Goal: Task Accomplishment & Management: Complete application form

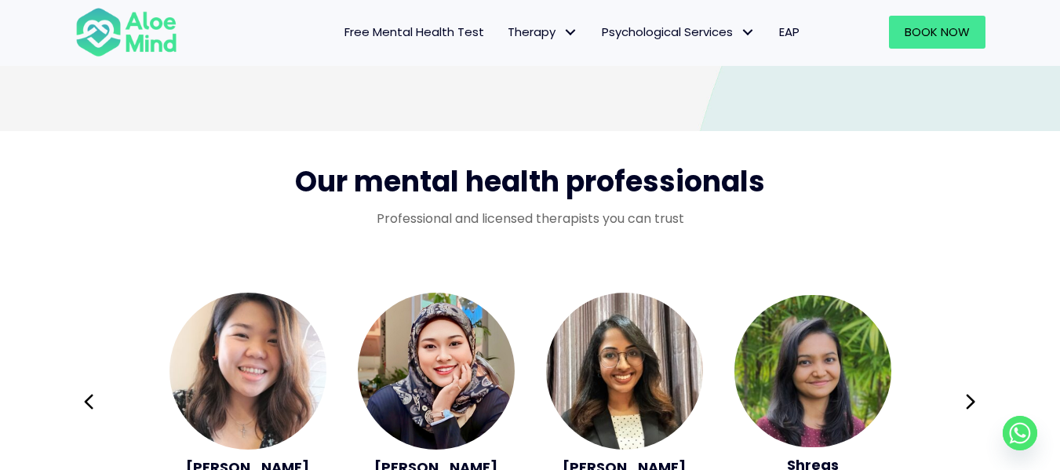
scroll to position [2669, 0]
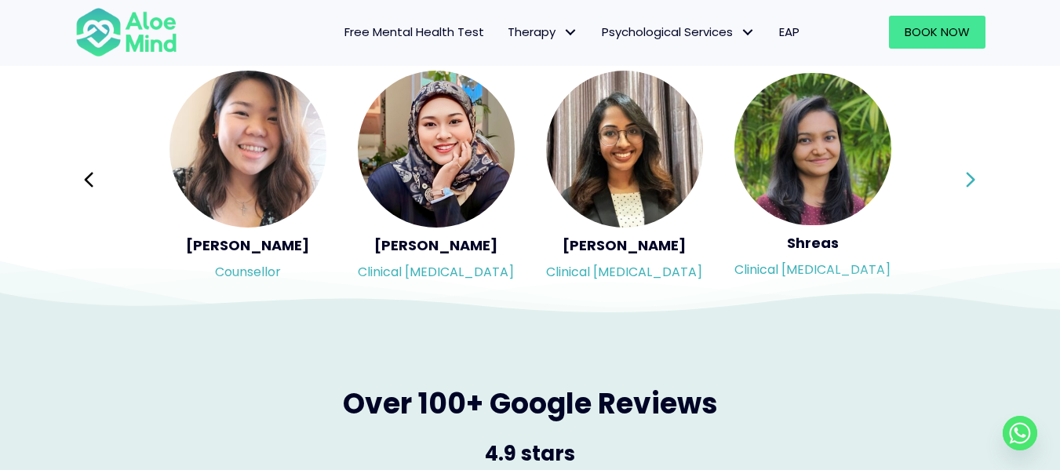
click at [973, 176] on icon at bounding box center [970, 180] width 11 height 30
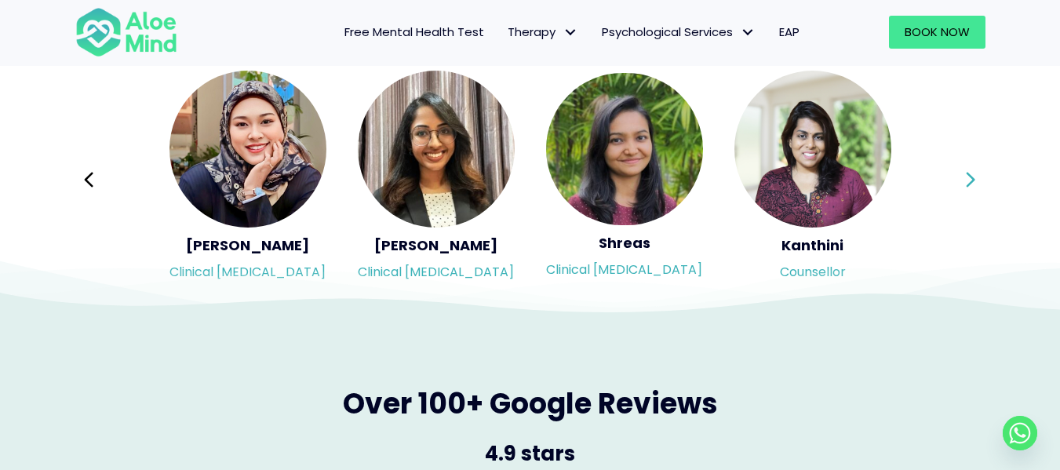
click at [973, 176] on icon at bounding box center [970, 180] width 11 height 30
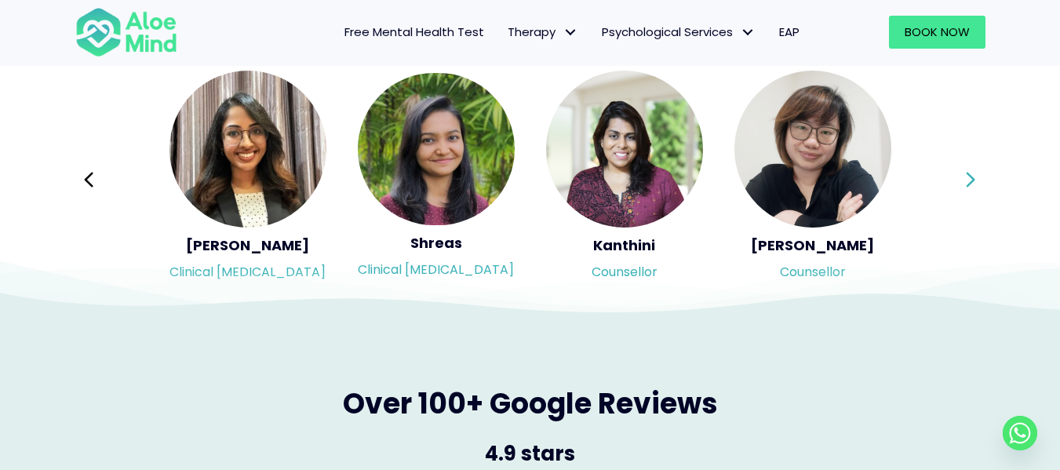
click at [973, 176] on icon at bounding box center [970, 180] width 11 height 30
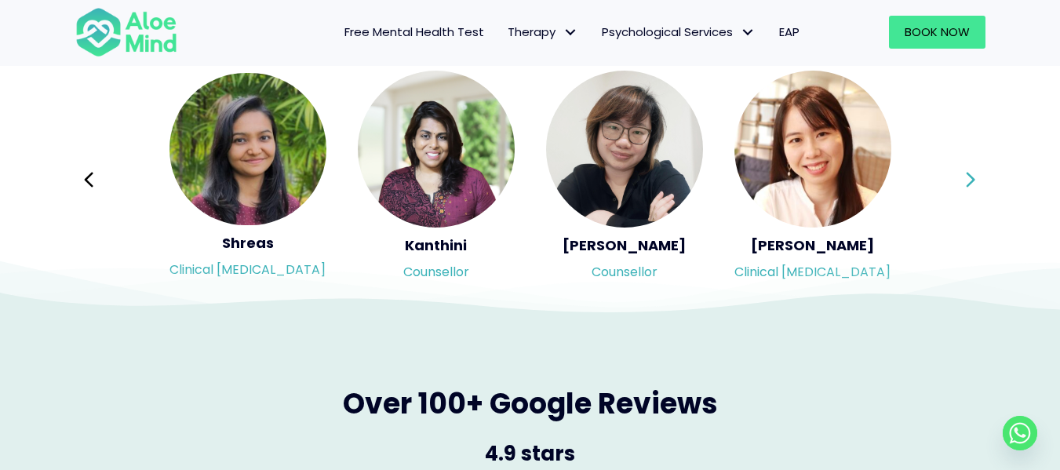
click at [973, 176] on div "Syndy Clinical psychologist Diveena Clinical psychologist Elynna Counsellor Eme…" at bounding box center [530, 179] width 911 height 221
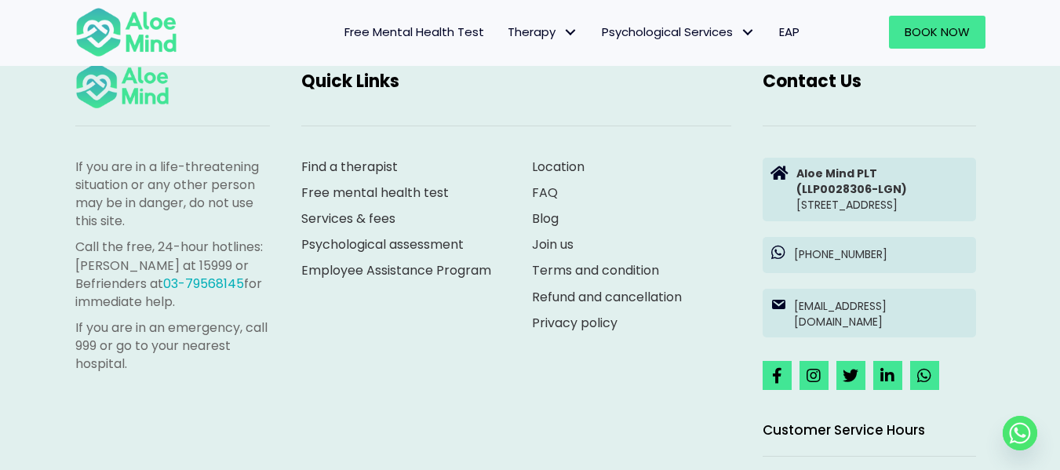
scroll to position [4396, 0]
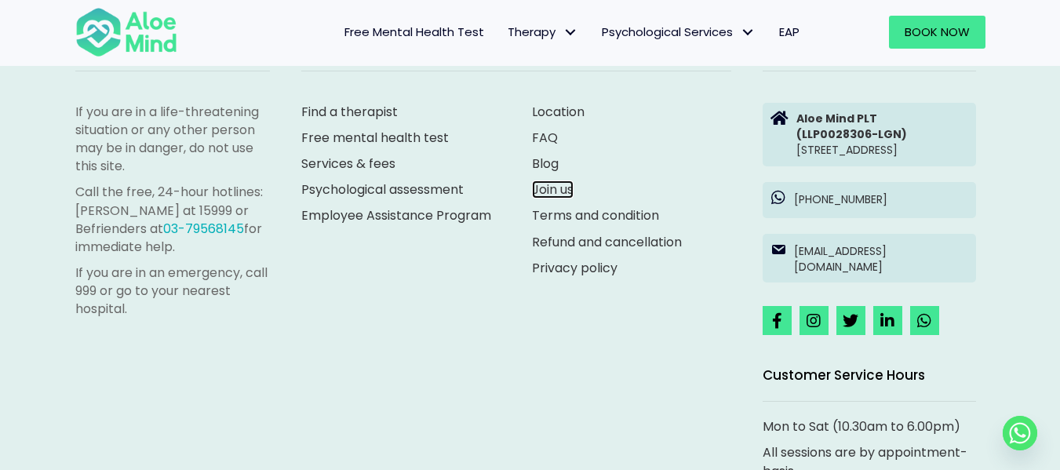
click at [564, 192] on link "Join us" at bounding box center [553, 190] width 42 height 18
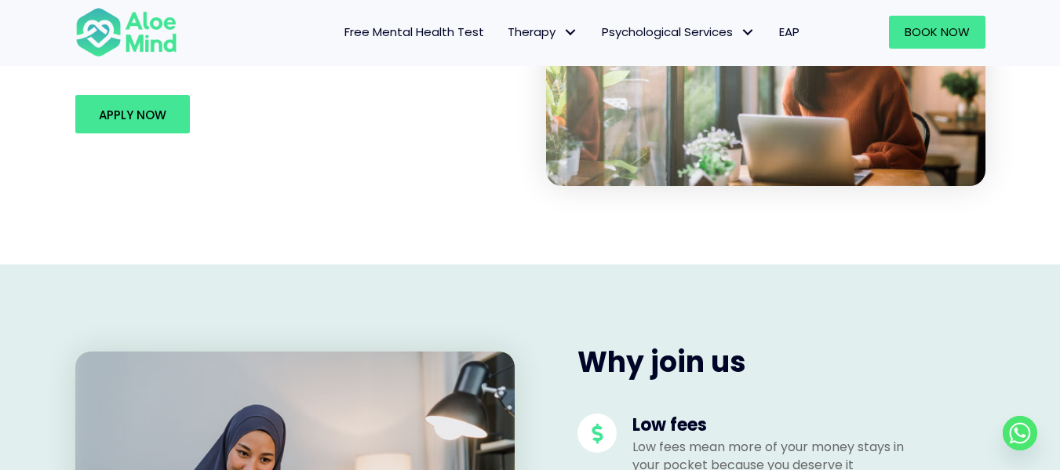
scroll to position [235, 0]
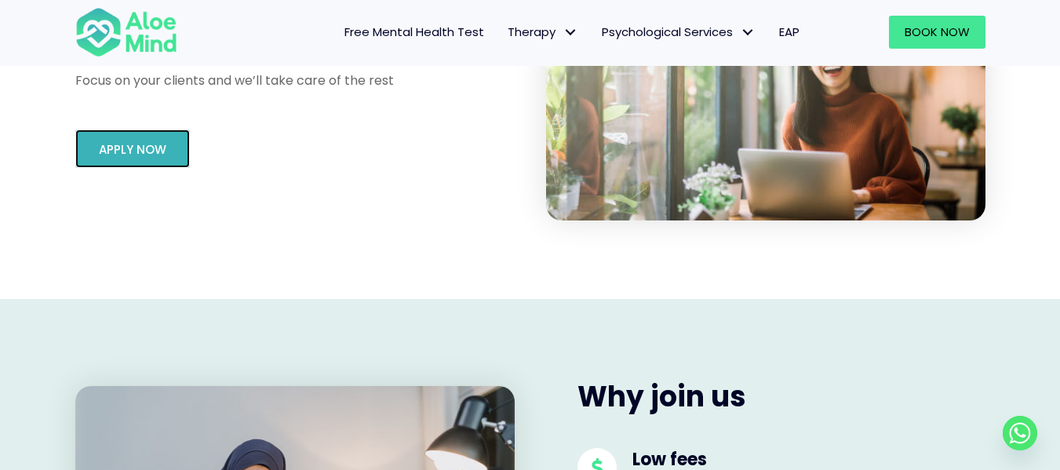
click at [133, 137] on link "Apply Now" at bounding box center [132, 149] width 115 height 38
